Goal: Information Seeking & Learning: Understand process/instructions

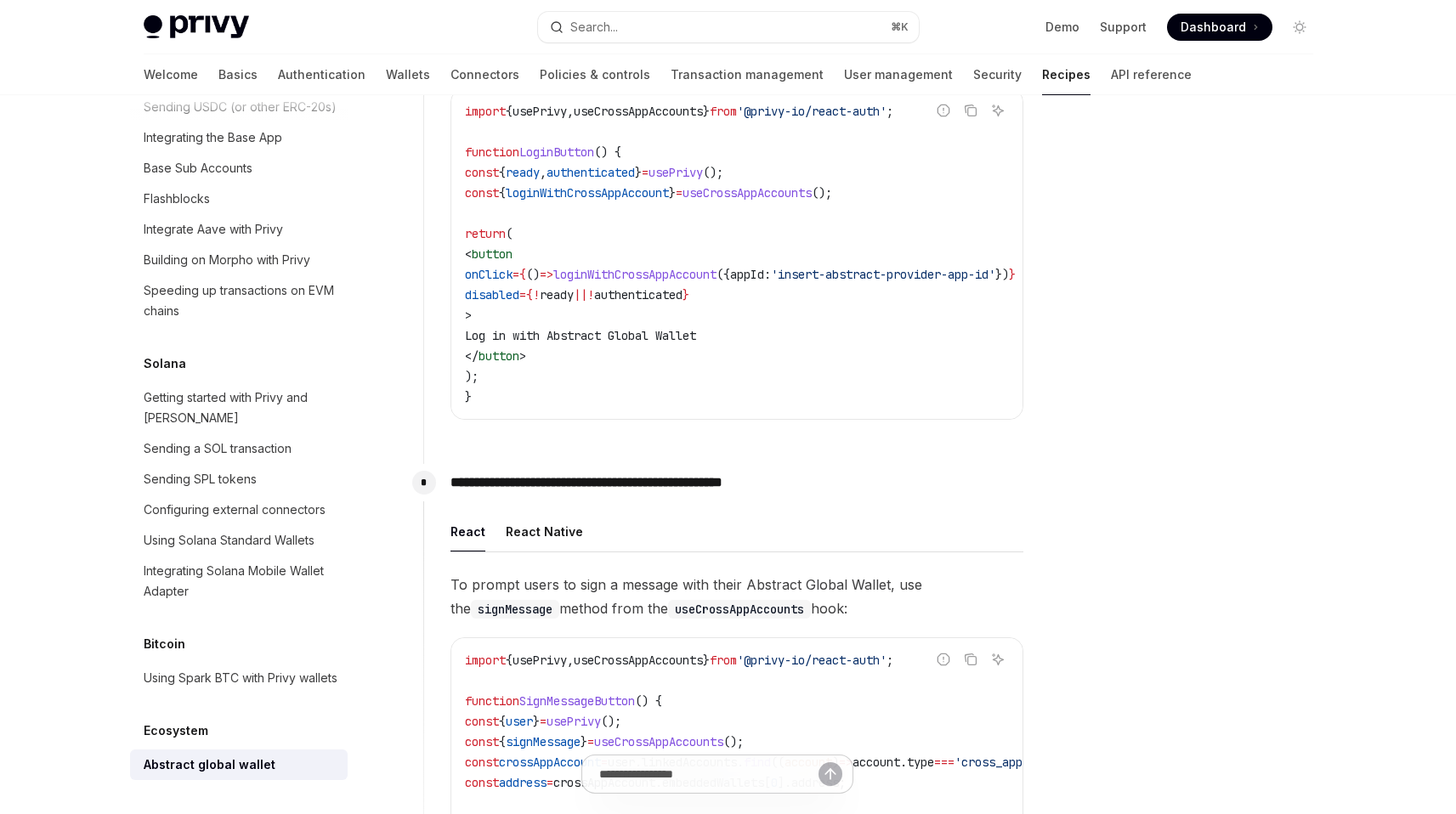
scroll to position [829, 0]
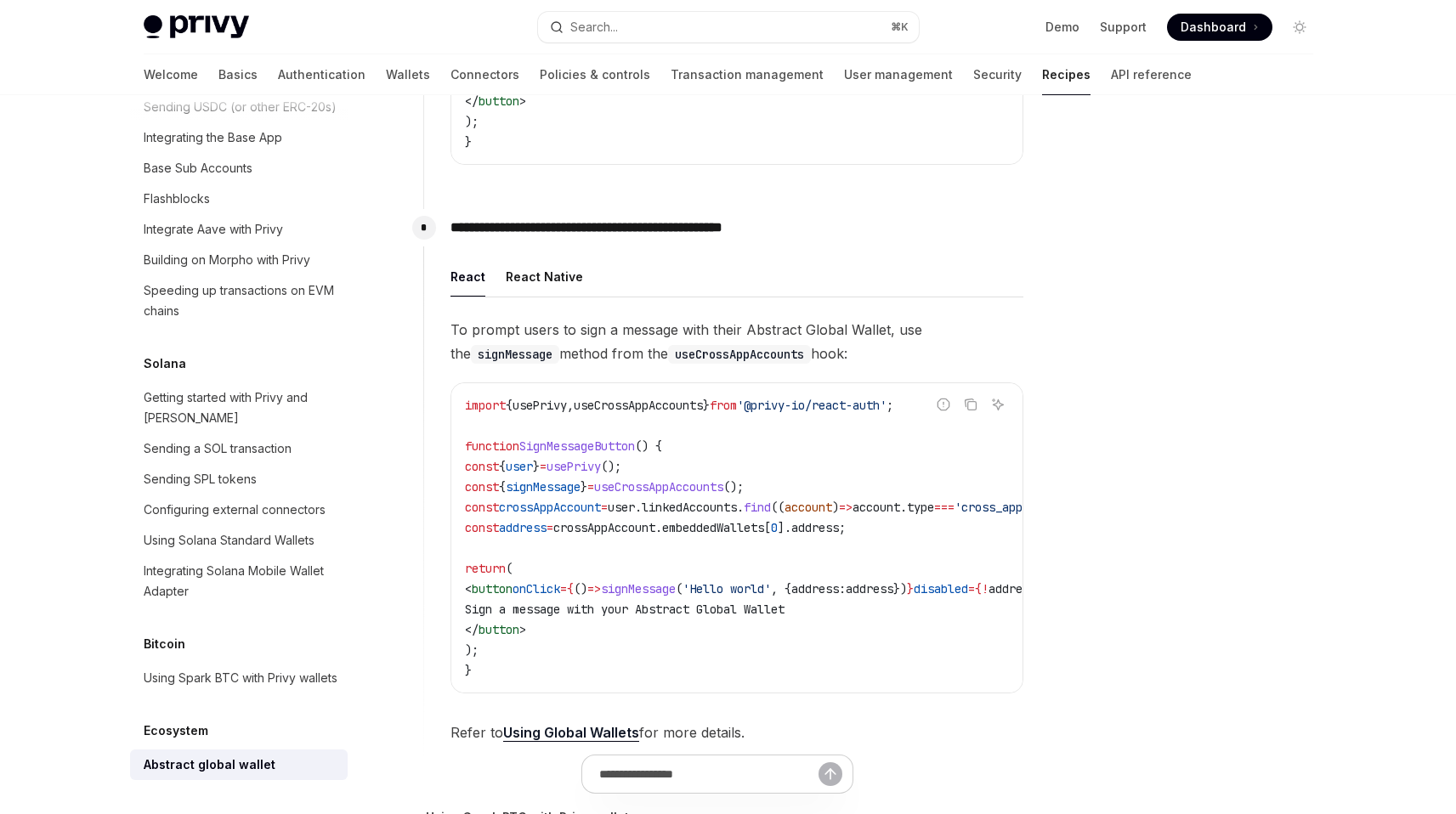
click at [573, 740] on link "Using Global Wallets" at bounding box center [571, 733] width 136 height 18
type textarea "*"
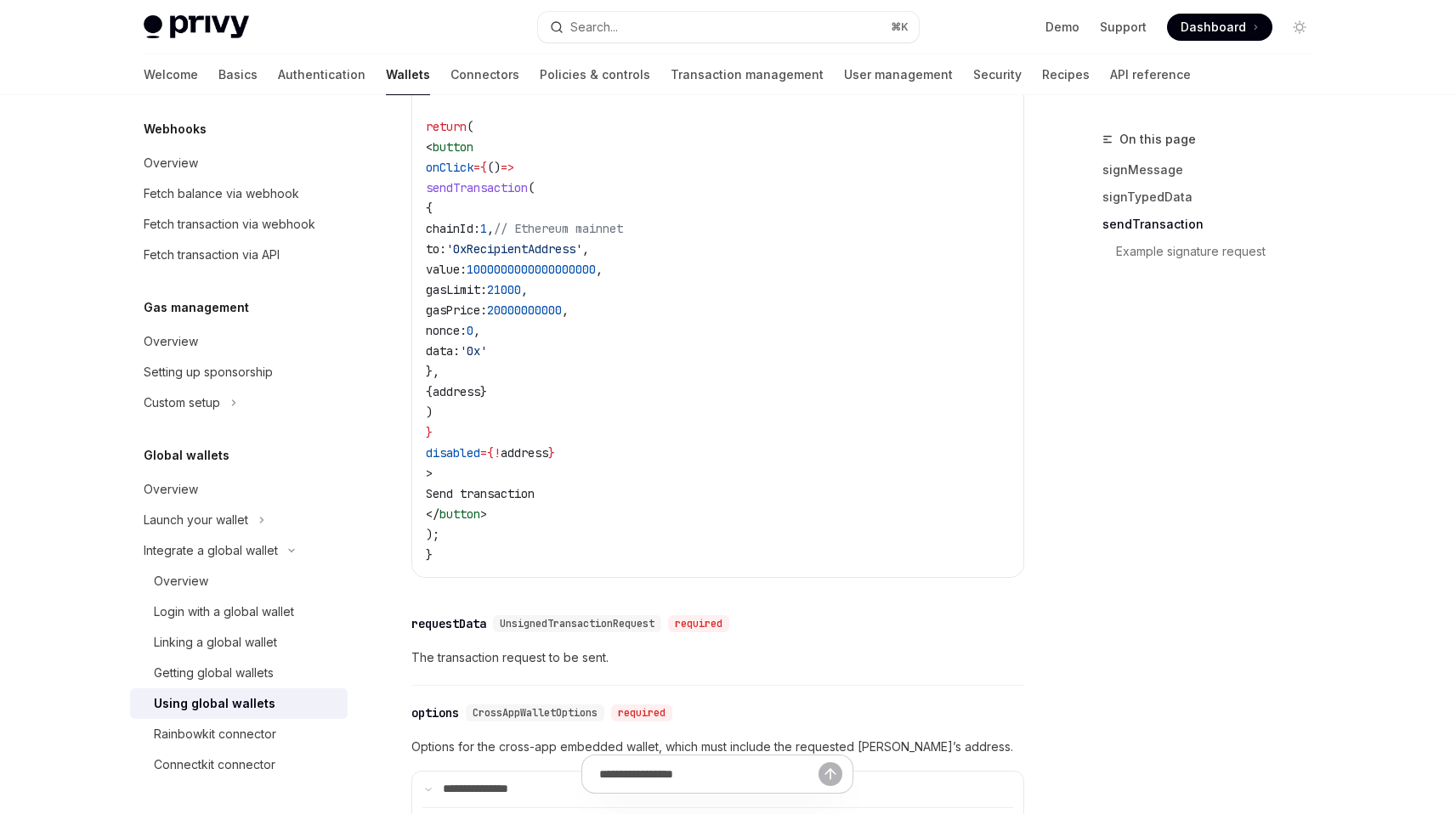
scroll to position [2887, 0]
